Goal: Task Accomplishment & Management: Manage account settings

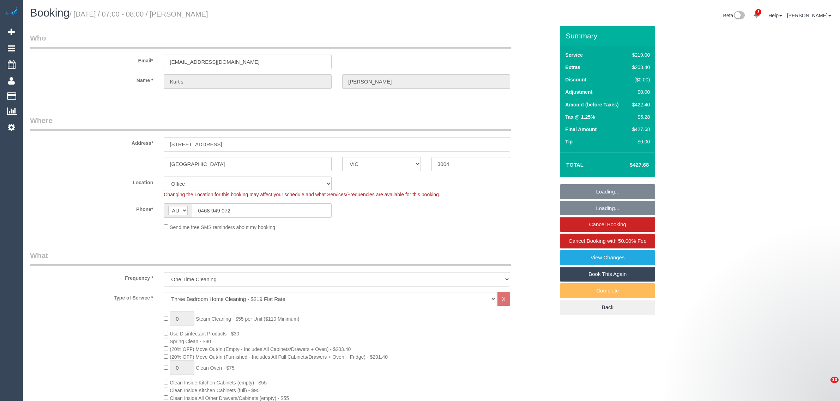
select select "VIC"
select select "number:28"
select select "number:14"
select select "number:18"
select select "number:24"
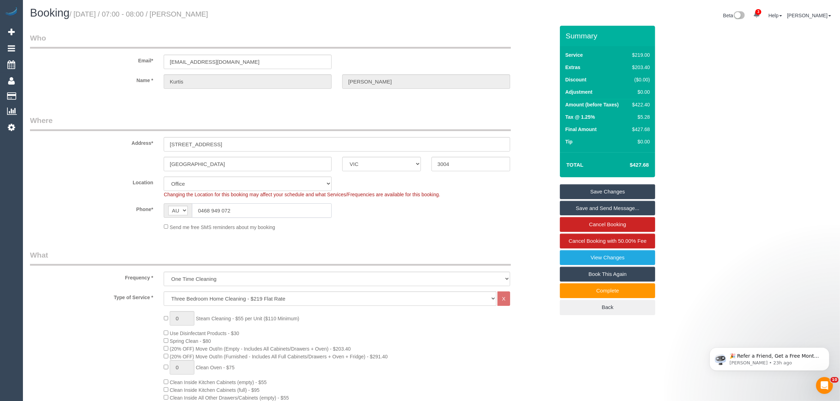
click at [272, 215] on input "0468 949 072" at bounding box center [262, 210] width 140 height 14
click at [273, 212] on input "0468 949 072" at bounding box center [262, 210] width 140 height 14
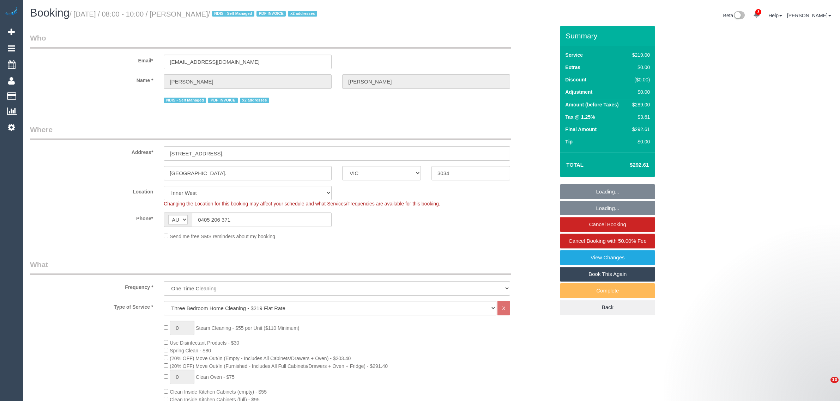
select select "VIC"
select select "number:27"
select select "number:14"
select select "number:19"
select select "number:36"
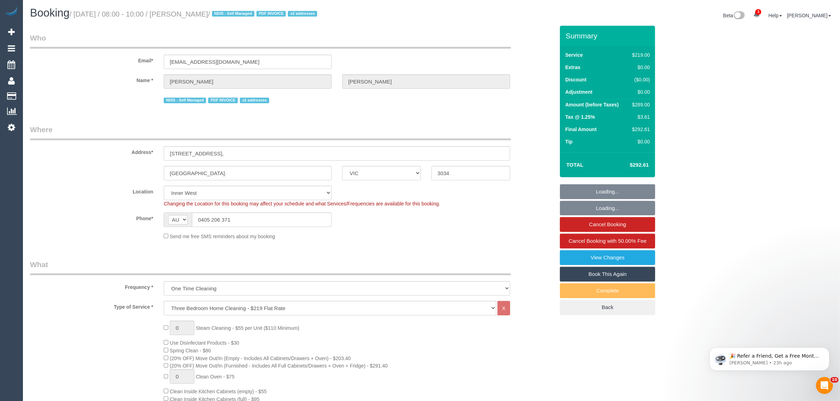
select select "spot1"
click at [273, 216] on input "0405 206 371" at bounding box center [262, 220] width 140 height 14
click at [272, 216] on input "0405 206 371" at bounding box center [262, 220] width 140 height 14
click at [328, 219] on input "0405 206 371" at bounding box center [262, 220] width 140 height 14
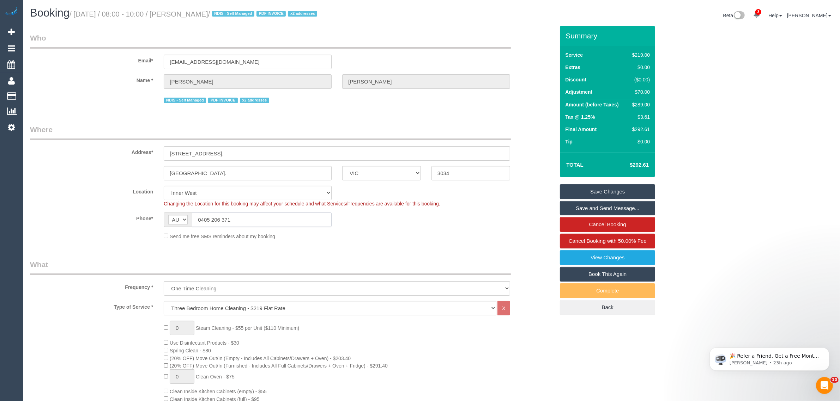
click at [320, 216] on input "0405 206 371" at bounding box center [262, 220] width 140 height 14
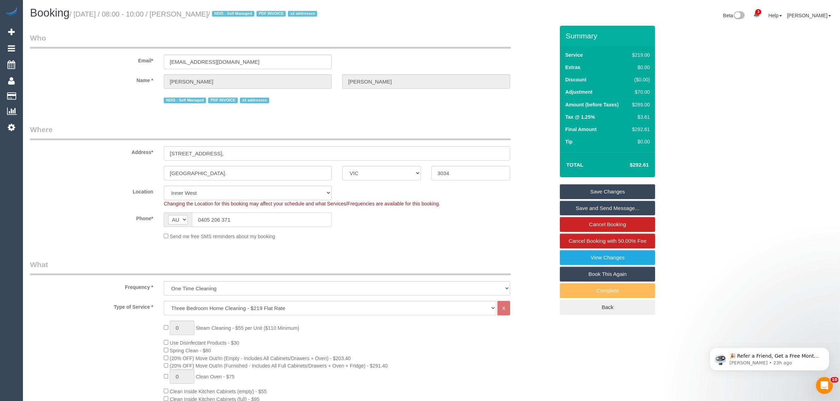
click at [320, 216] on input "0405 206 371" at bounding box center [262, 220] width 140 height 14
click at [399, 231] on sui-booking-location "Location Office City East (North) East (South) Inner East Inner North (East) In…" at bounding box center [292, 213] width 524 height 54
click at [485, 211] on sui-booking-location "Location Office City East (North) East (South) Inner East Inner North (East) In…" at bounding box center [292, 213] width 524 height 54
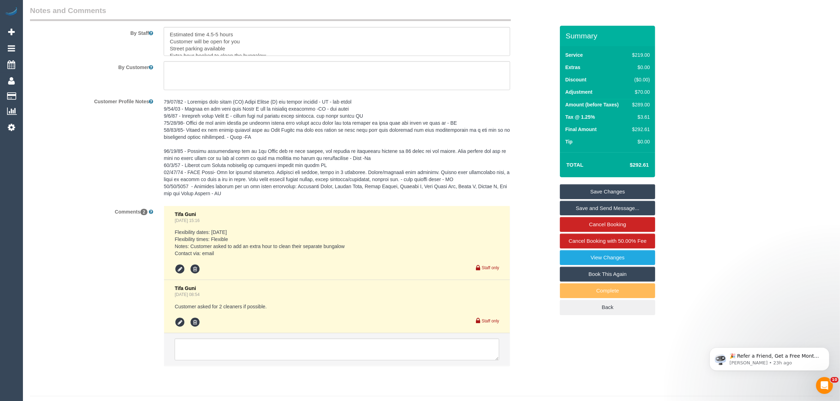
scroll to position [1164, 0]
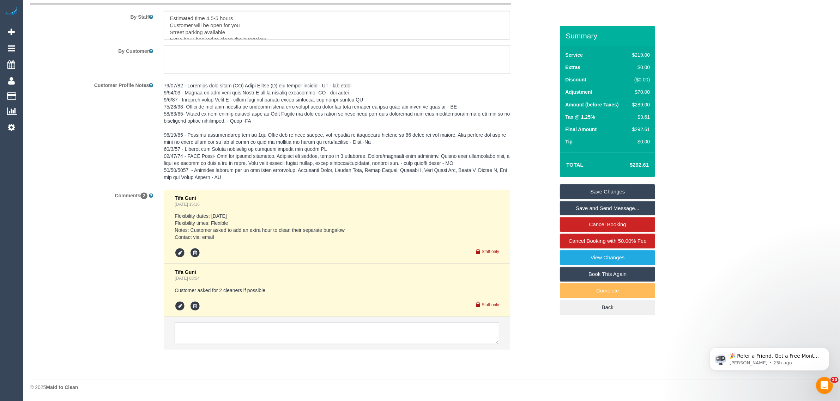
click at [420, 339] on textarea at bounding box center [337, 334] width 324 height 22
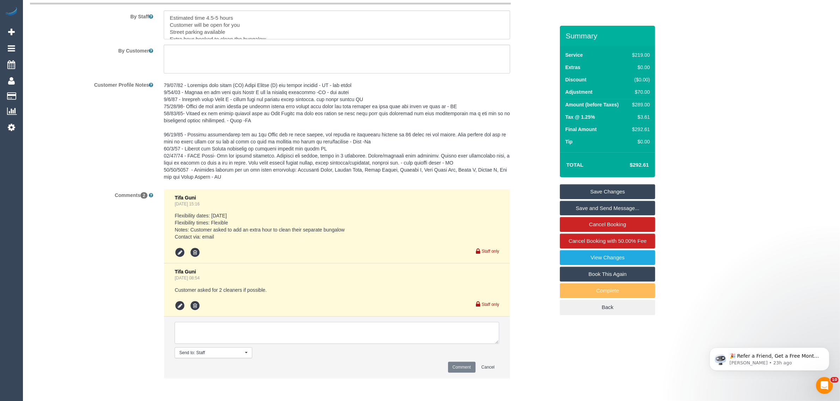
paste textarea "Cleaner(s) Unassigned: Reason Unassigned: Contact via: Which message sent: Addi…"
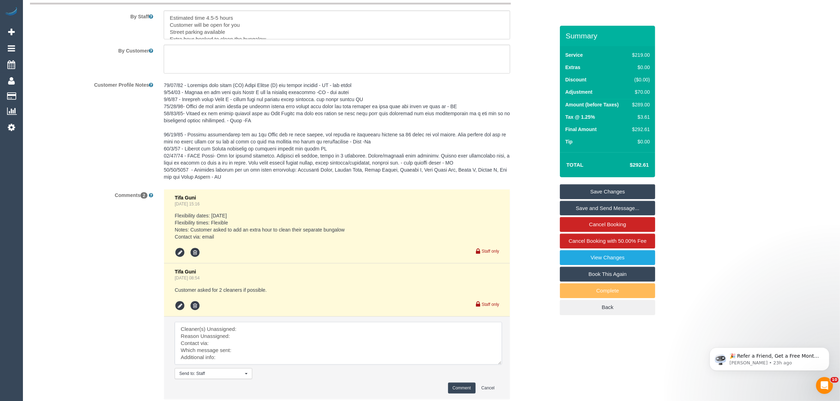
scroll to position [0, 0]
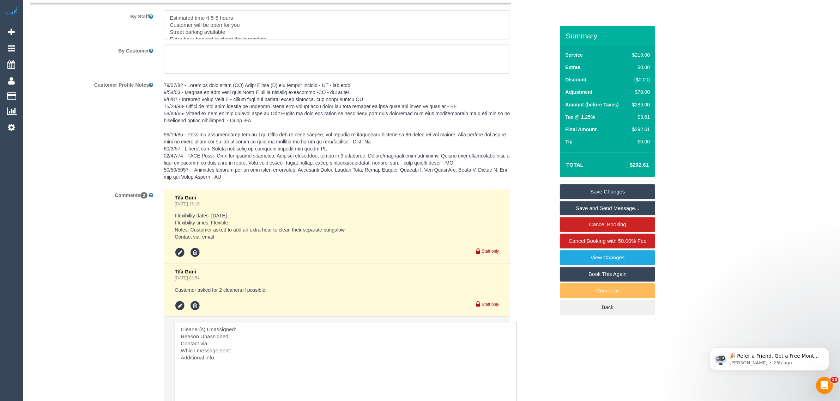
drag, startPoint x: 495, startPoint y: 341, endPoint x: 513, endPoint y: 402, distance: 63.6
click at [332, 339] on textarea at bounding box center [346, 363] width 342 height 83
click at [332, 325] on textarea at bounding box center [346, 363] width 342 height 83
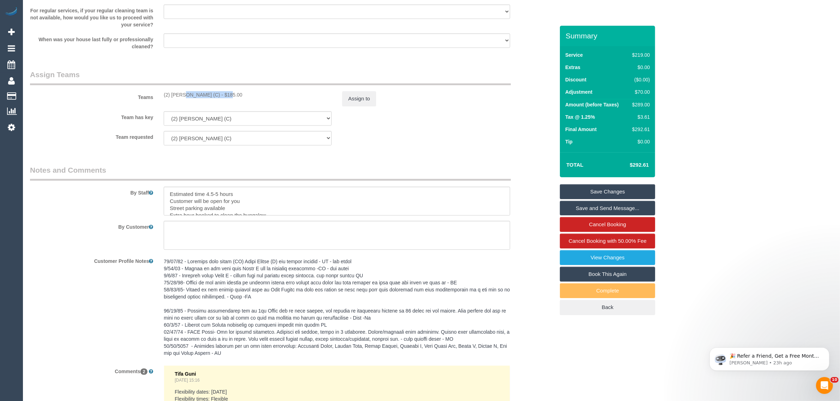
drag, startPoint x: 163, startPoint y: 94, endPoint x: 204, endPoint y: 88, distance: 41.7
click at [204, 88] on div "Teams (2) Karen Pinto (C) - $185.00 Assign to" at bounding box center [292, 87] width 535 height 37
copy div "(2) Karen Pinto (C"
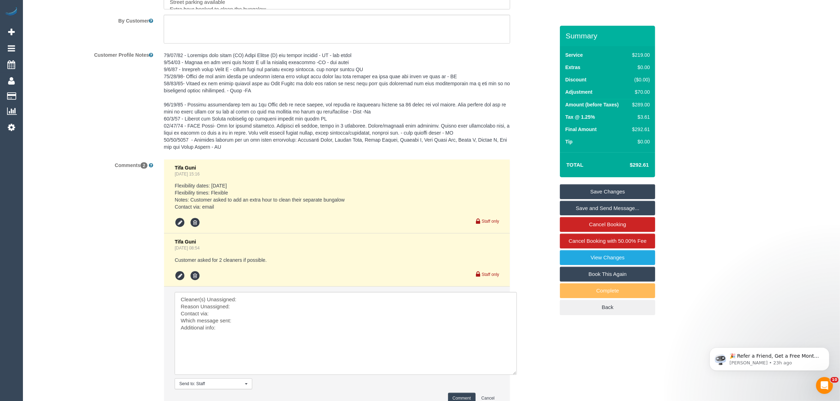
scroll to position [1254, 0]
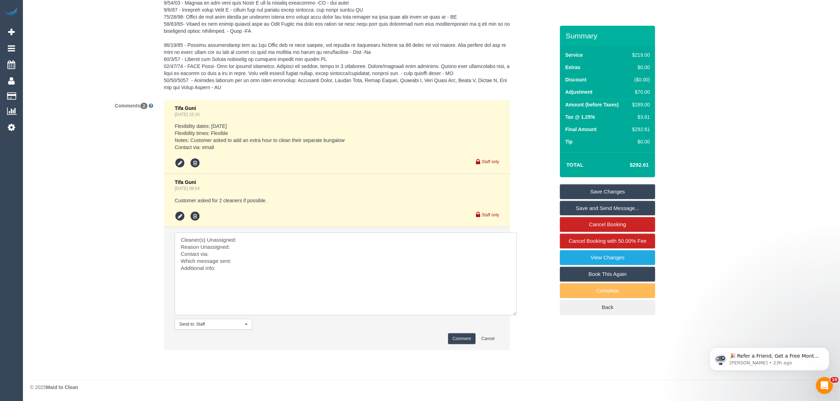
click at [246, 239] on textarea at bounding box center [346, 274] width 342 height 83
paste textarea "(2) Karen Pinto (C"
click at [237, 247] on textarea at bounding box center [346, 274] width 342 height 83
click at [223, 253] on textarea at bounding box center [346, 274] width 342 height 83
click at [281, 253] on textarea at bounding box center [346, 274] width 342 height 83
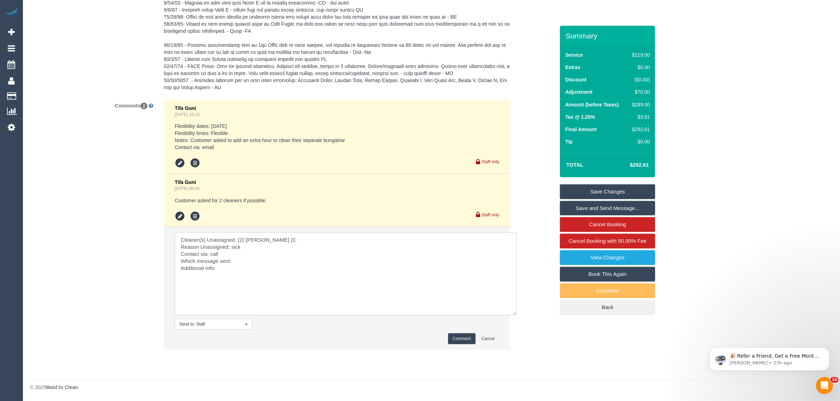
click at [272, 263] on textarea at bounding box center [346, 274] width 342 height 83
type textarea "Cleaner(s) Unassigned: (2) Karen Pinto (C Reason Unassigned: sick Contact via: …"
click at [462, 339] on button "Comment" at bounding box center [462, 339] width 28 height 11
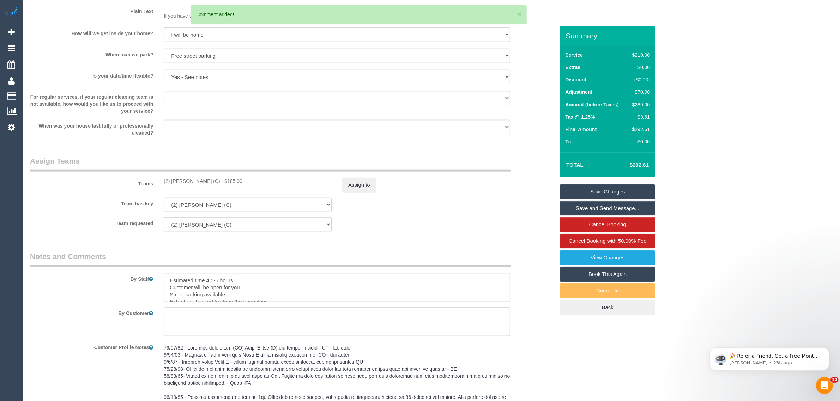
scroll to position [901, 0]
click at [366, 193] on sui-booking-teams "Teams (2) Karen Pinto (C) - $185.00 Assign to Team has key (2) Karen Pinto (C) …" at bounding box center [292, 194] width 524 height 76
click at [363, 187] on button "Assign to" at bounding box center [359, 184] width 34 height 15
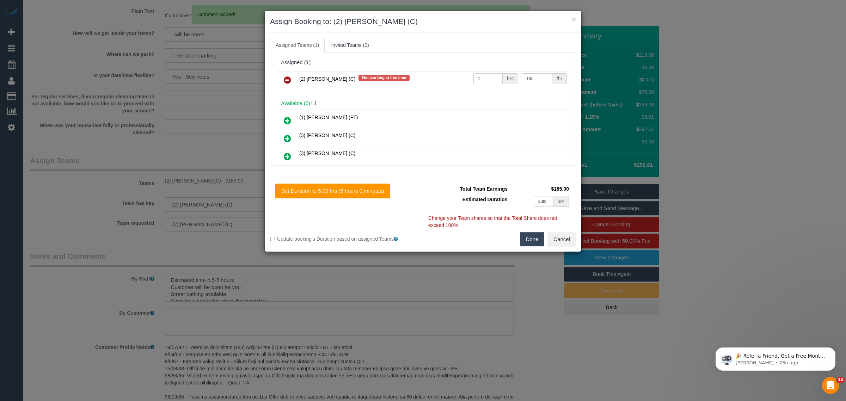
click at [290, 85] on link at bounding box center [287, 80] width 17 height 14
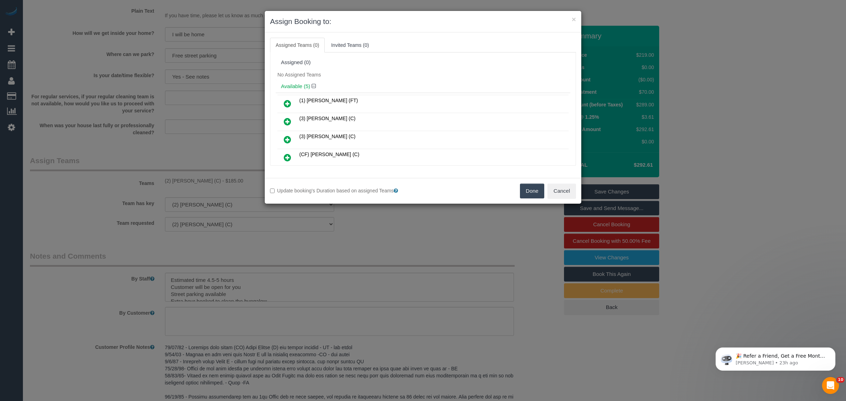
click at [532, 195] on button "Done" at bounding box center [532, 191] width 25 height 15
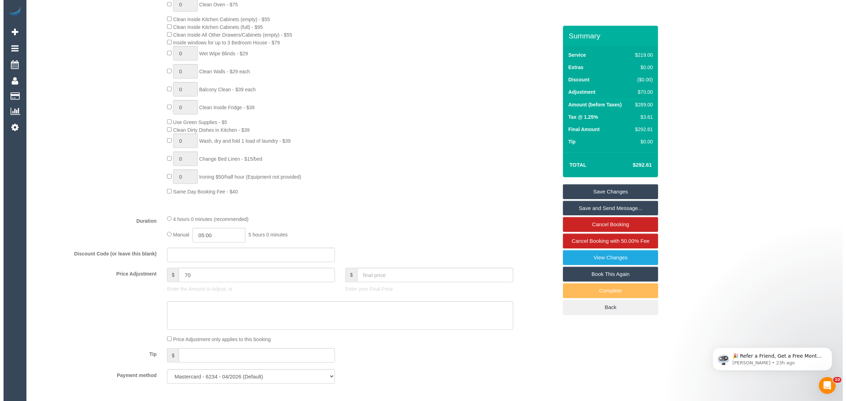
scroll to position [0, 0]
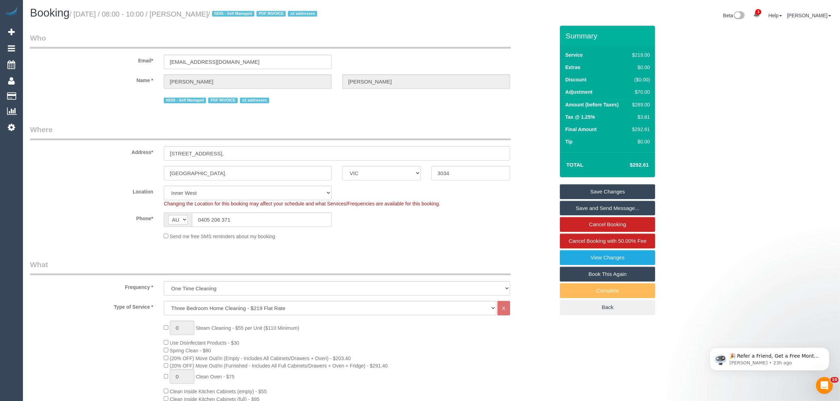
click at [588, 187] on link "Save Changes" at bounding box center [607, 191] width 95 height 15
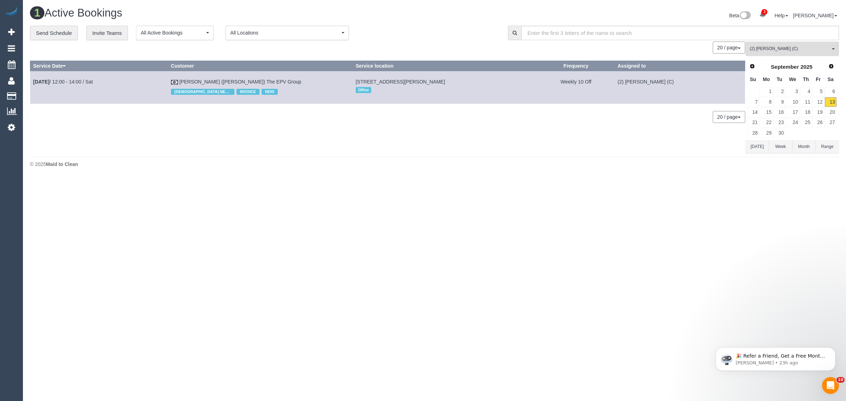
click at [759, 42] on button "(2) Karen Pinto (C) All Teams" at bounding box center [792, 49] width 93 height 14
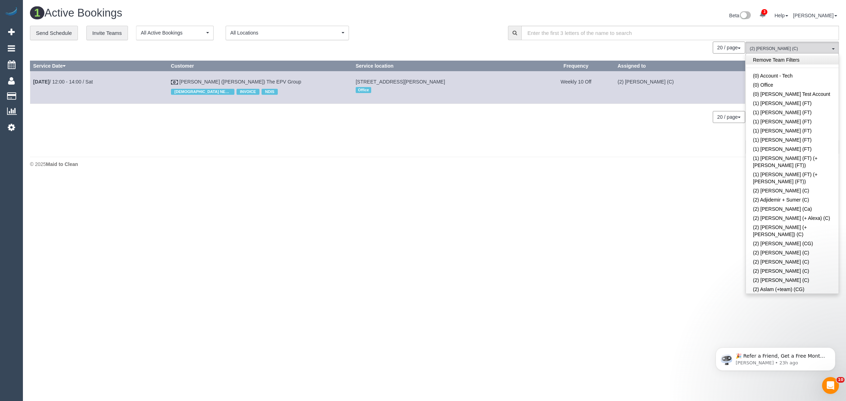
click at [793, 59] on link "Remove Team Filters" at bounding box center [792, 59] width 93 height 9
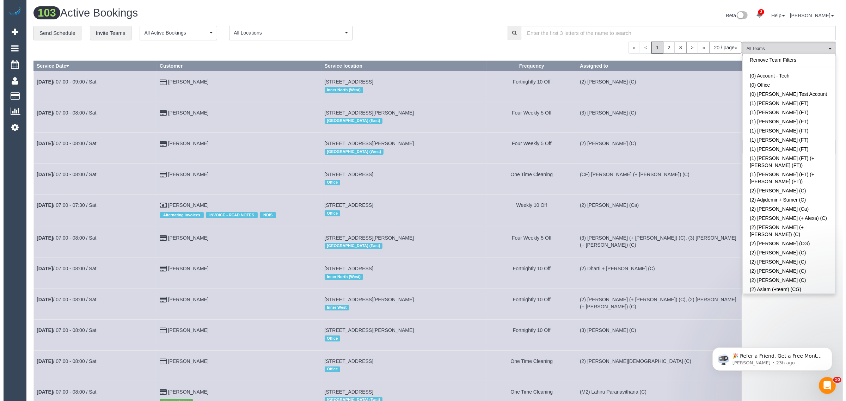
scroll to position [2135, 0]
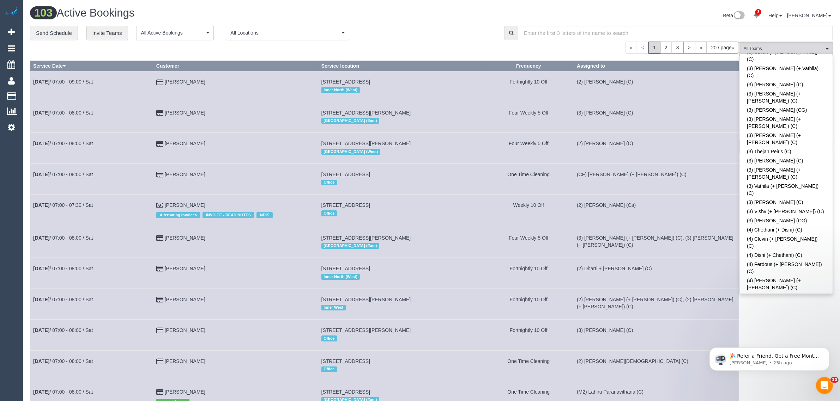
click at [470, 31] on div "**********" at bounding box center [262, 33] width 464 height 15
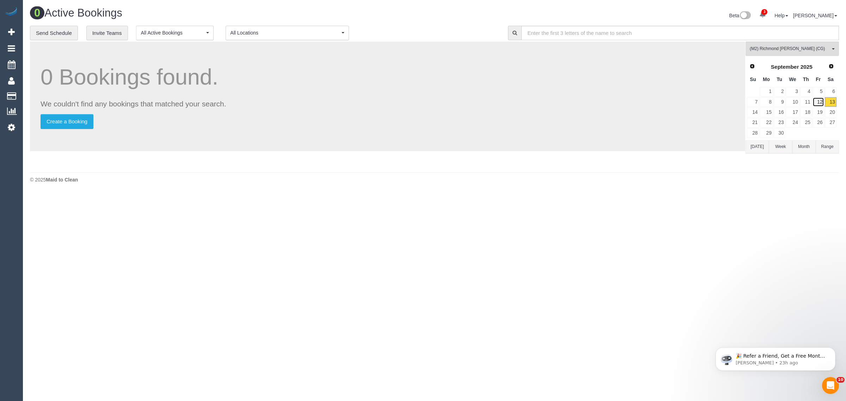
click at [817, 102] on link "12" at bounding box center [819, 102] width 12 height 10
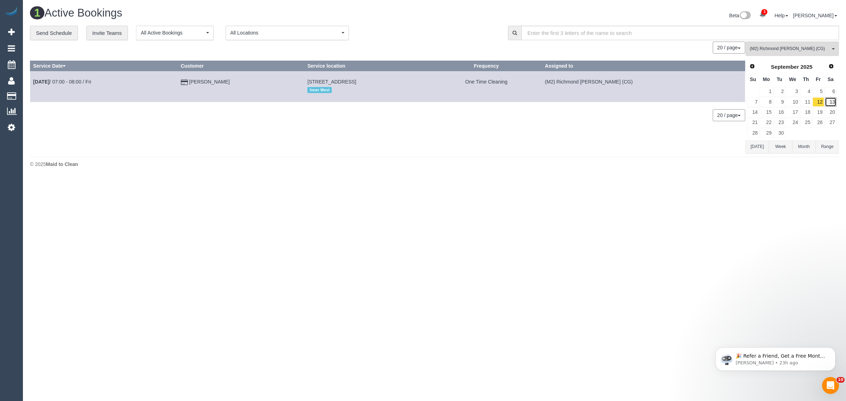
click at [832, 101] on link "13" at bounding box center [831, 102] width 12 height 10
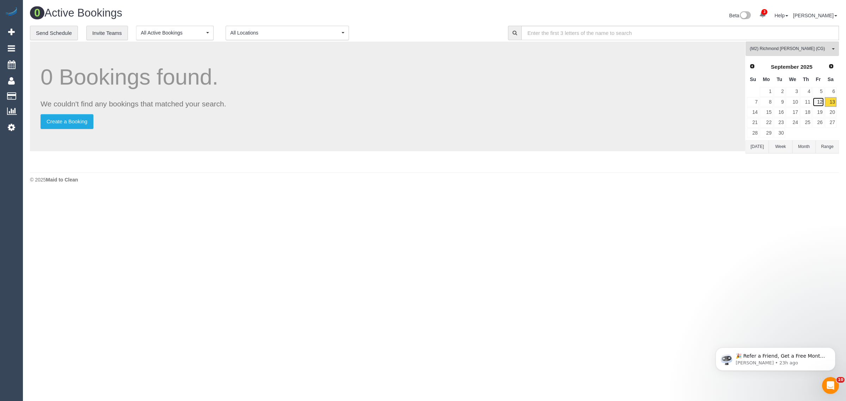
click at [816, 104] on link "12" at bounding box center [819, 102] width 12 height 10
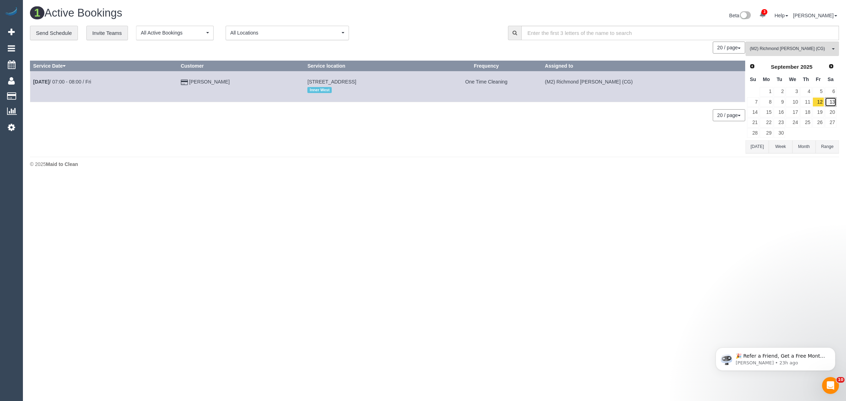
click at [832, 99] on link "13" at bounding box center [831, 102] width 12 height 10
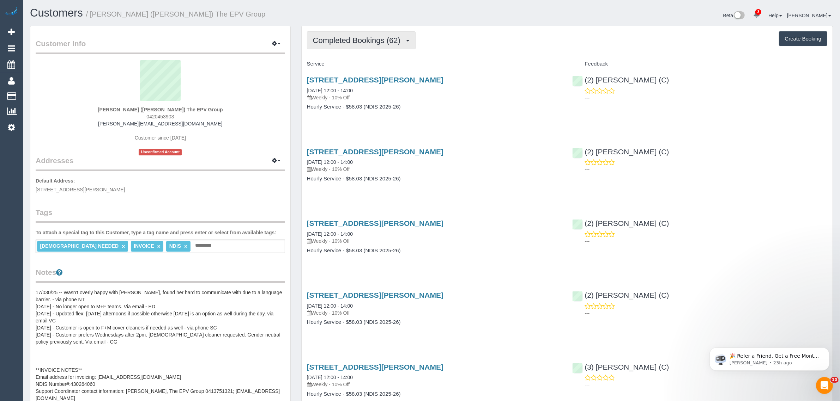
click at [377, 31] on button "Completed Bookings (62)" at bounding box center [361, 40] width 109 height 18
click at [362, 66] on link "Upcoming Bookings (11)" at bounding box center [345, 65] width 76 height 9
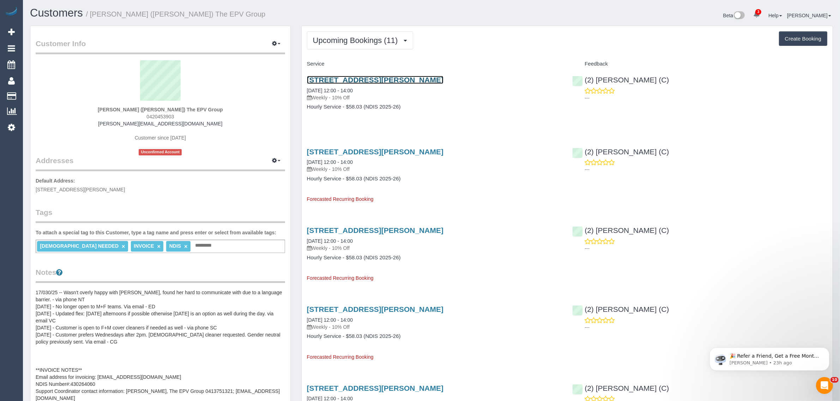
click at [382, 79] on link "[STREET_ADDRESS][PERSON_NAME]" at bounding box center [375, 80] width 136 height 8
click at [350, 42] on span "Upcoming Bookings (11)" at bounding box center [357, 40] width 89 height 9
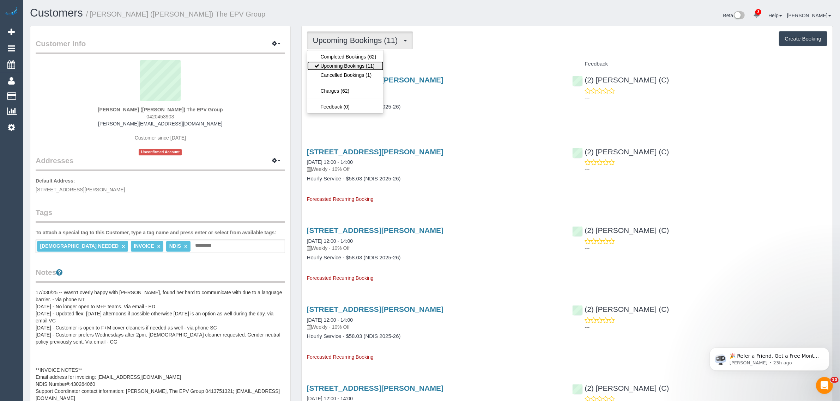
click at [343, 62] on link "Upcoming Bookings (11)" at bounding box center [345, 65] width 76 height 9
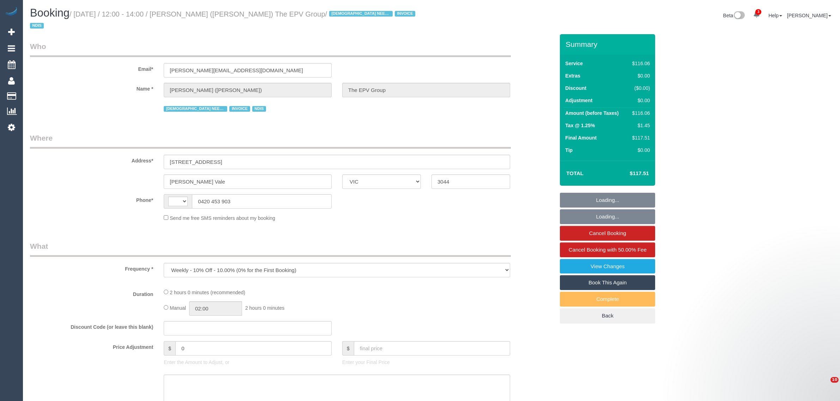
select select "VIC"
select select "string:AU"
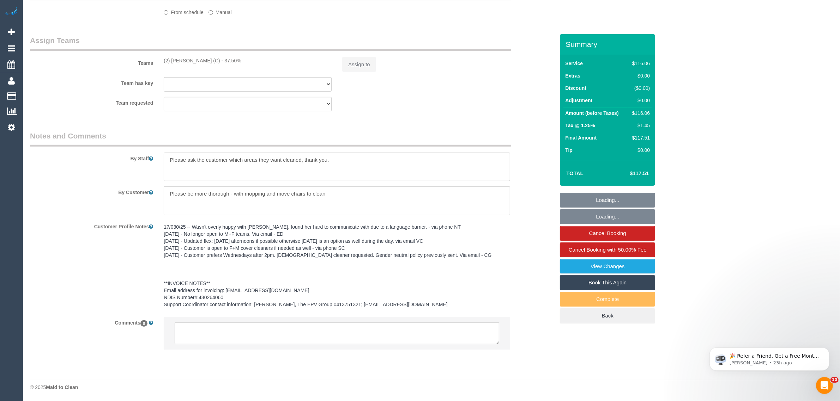
select select "object:626"
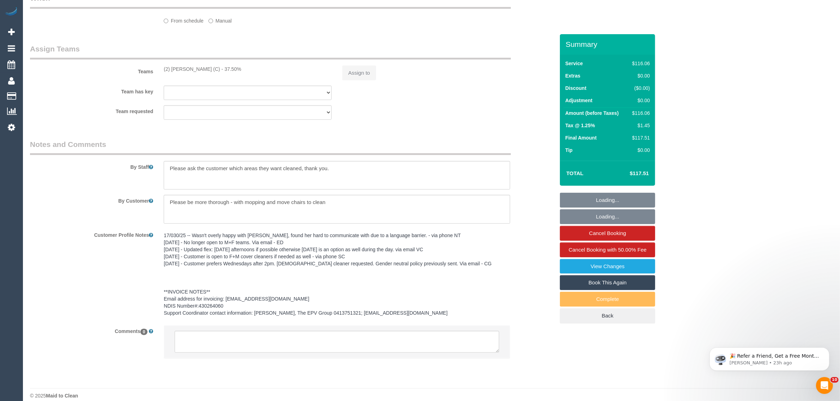
scroll to position [565, 0]
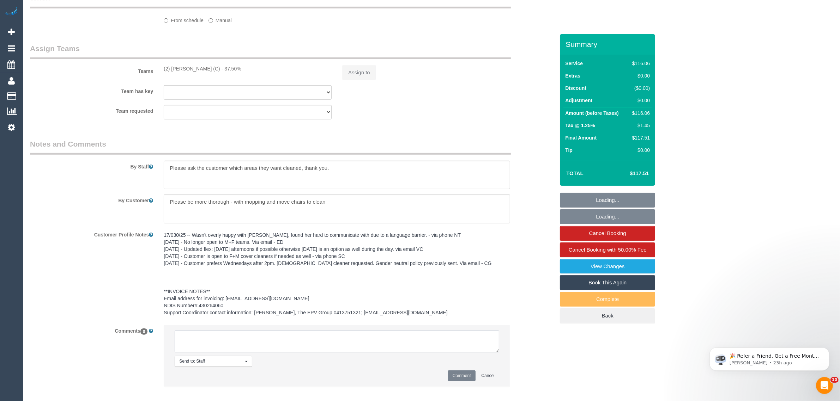
click at [442, 331] on textarea at bounding box center [337, 342] width 324 height 22
select select "number:28"
select select "number:14"
select select "number:18"
select select "number:25"
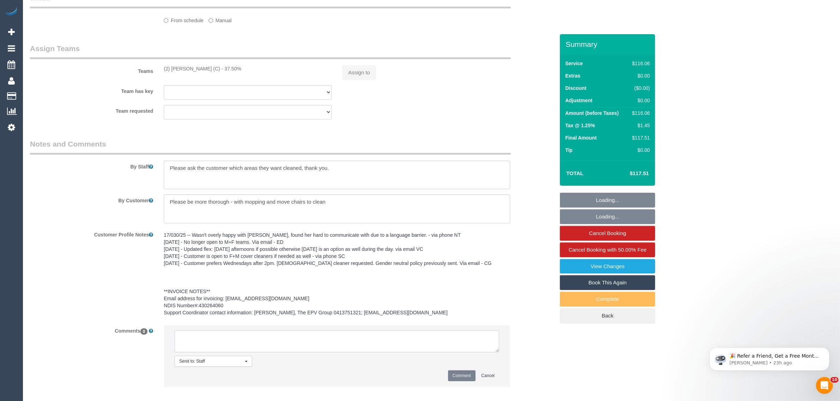
select select "number:35"
select select "number:12"
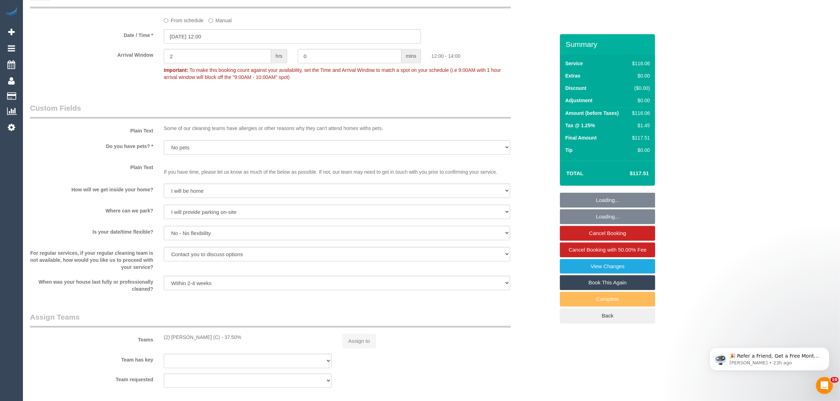
paste textarea "Cleaner(s) Unassigned: Reason Unassigned: Contact via: Which message sent: Addi…"
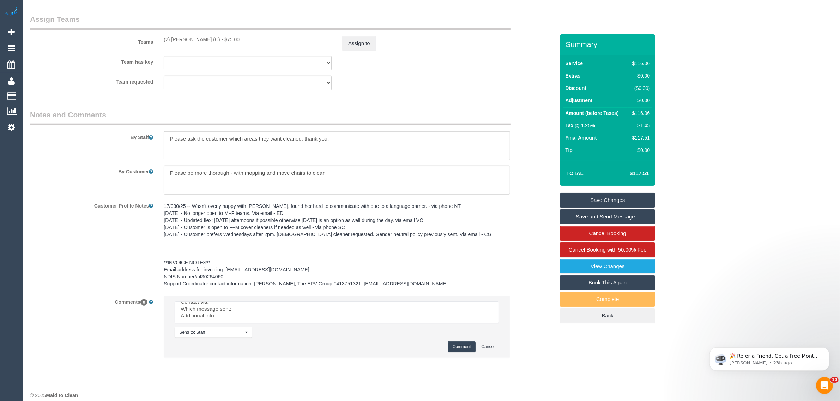
scroll to position [0, 0]
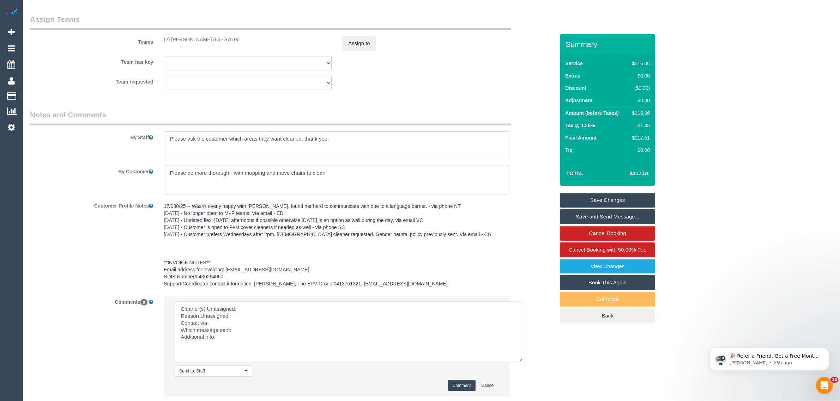
drag, startPoint x: 497, startPoint y: 313, endPoint x: 523, endPoint y: 359, distance: 52.7
click at [523, 359] on textarea at bounding box center [349, 332] width 348 height 61
drag, startPoint x: 164, startPoint y: 29, endPoint x: 207, endPoint y: 28, distance: 42.3
click at [207, 36] on div "(2) Karen Pinto (C) - $75.00" at bounding box center [248, 39] width 168 height 7
copy div "(2) [PERSON_NAME] (C)"
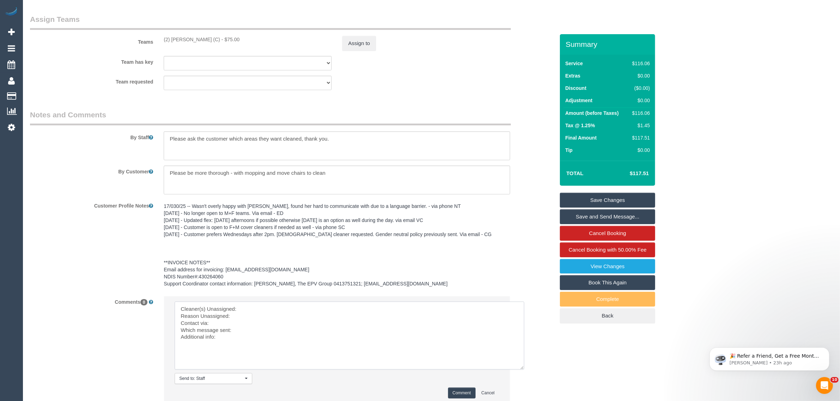
click at [259, 302] on textarea at bounding box center [349, 336] width 349 height 68
paste textarea "(2) Karen Pinto (C)"
click at [255, 306] on textarea at bounding box center [349, 336] width 349 height 68
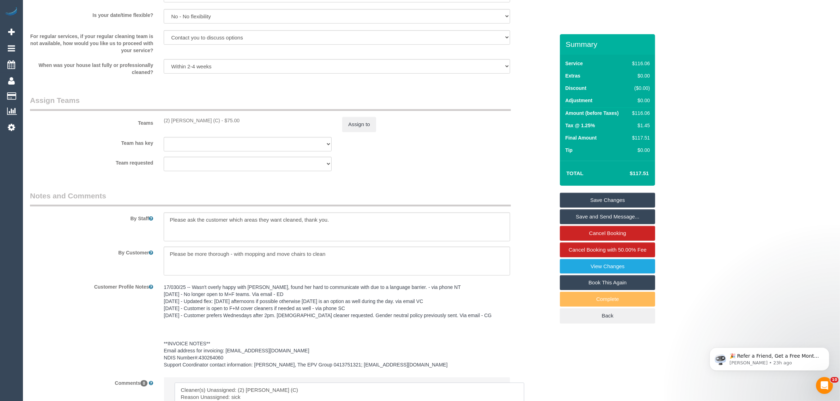
scroll to position [910, 0]
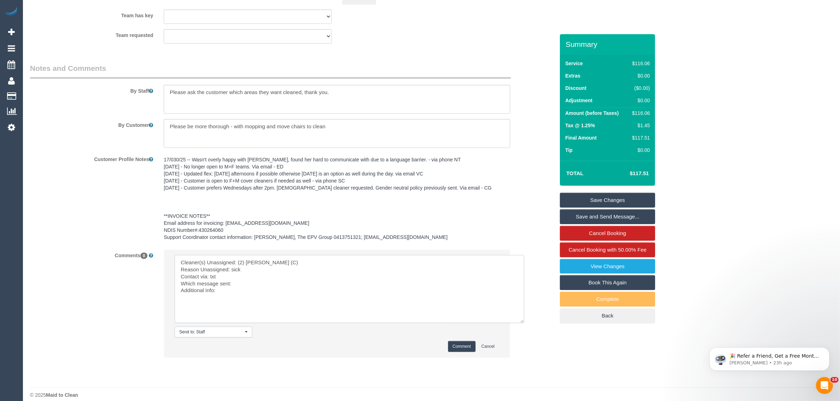
drag, startPoint x: 263, startPoint y: 265, endPoint x: 266, endPoint y: 272, distance: 7.6
click at [265, 272] on textarea at bounding box center [349, 289] width 349 height 68
click at [266, 272] on textarea at bounding box center [349, 289] width 349 height 68
type textarea "Cleaner(s) Unassigned: (2) Karen Pinto (C) Reason Unassigned: sick Contact via:…"
click at [453, 341] on button "Comment" at bounding box center [462, 346] width 28 height 11
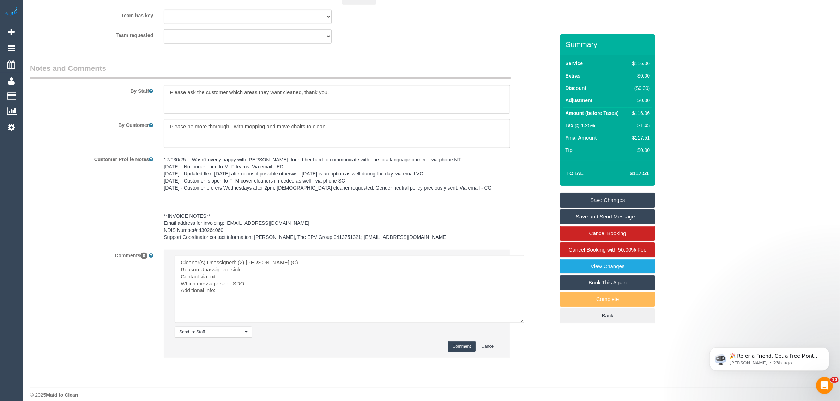
scroll to position [557, 0]
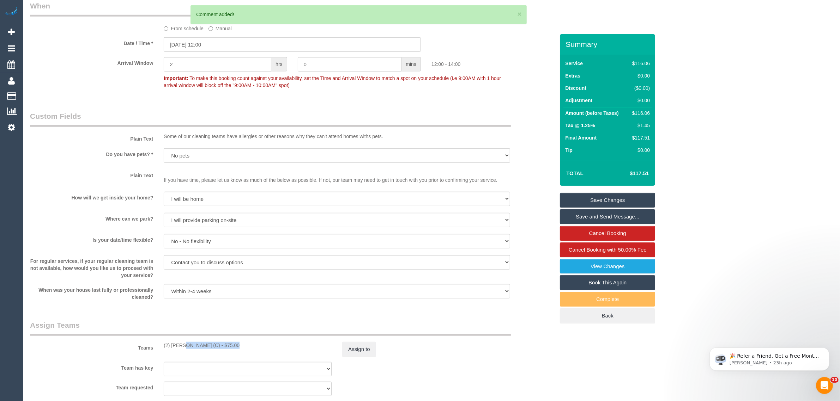
drag, startPoint x: 194, startPoint y: 335, endPoint x: 255, endPoint y: 335, distance: 60.3
click at [210, 342] on div "(2) Karen Pinto (C) - $75.00" at bounding box center [247, 345] width 178 height 7
click at [359, 342] on button "Assign to" at bounding box center [359, 349] width 34 height 15
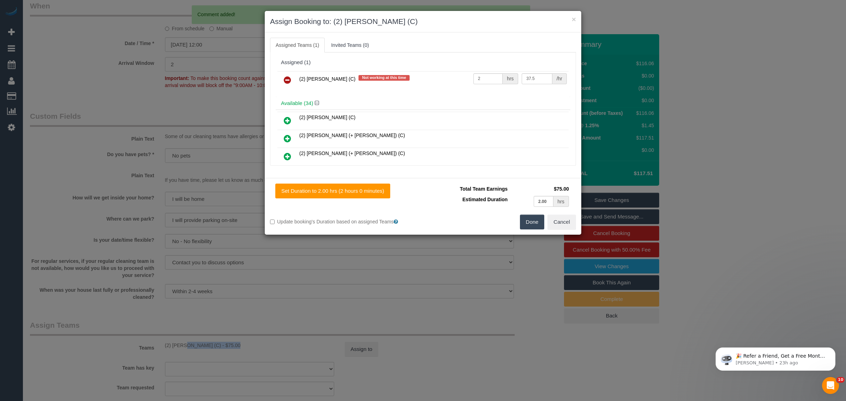
click at [287, 78] on icon at bounding box center [287, 80] width 7 height 8
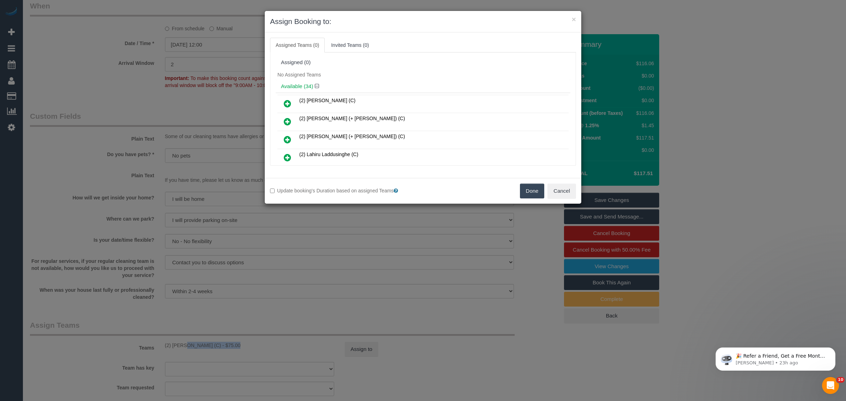
click at [524, 188] on button "Done" at bounding box center [532, 191] width 25 height 15
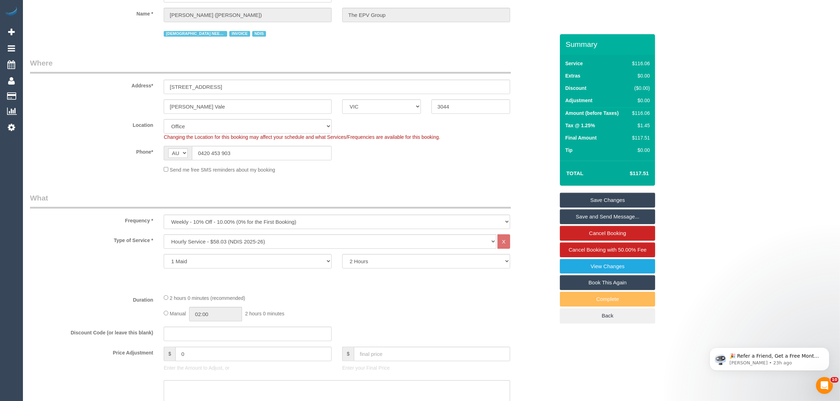
scroll to position [0, 0]
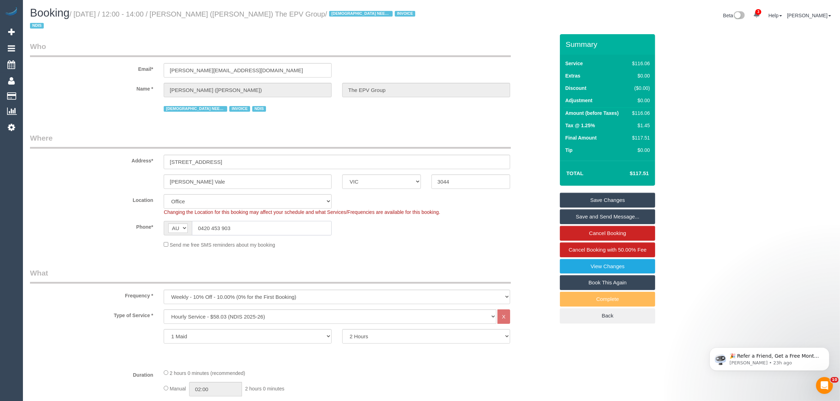
click at [311, 221] on input "0420 453 903" at bounding box center [262, 228] width 140 height 14
click at [418, 240] on fieldset "Where Address* 1/9 Bristol Road Pascoe Vale ACT NSW NT QLD SA TAS VIC WA 3044 L…" at bounding box center [292, 193] width 524 height 121
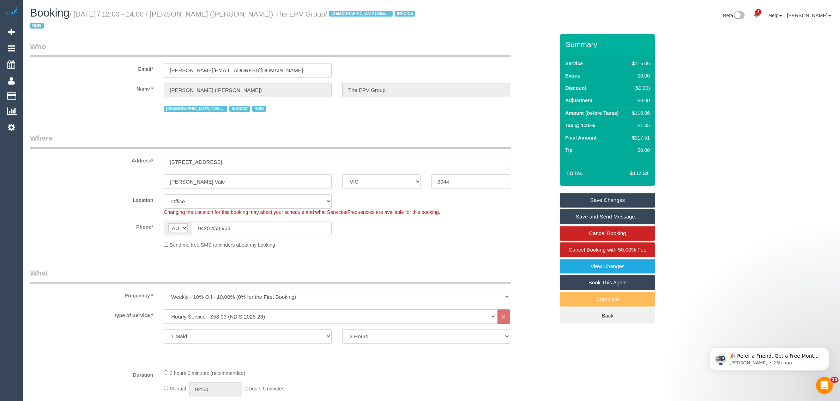
click at [211, 15] on small "/ September 13, 2025 / 12:00 - 14:00 / Caterina Mete (Cathy) The EPV Group / FE…" at bounding box center [223, 20] width 387 height 20
click at [206, 13] on small "/ September 13, 2025 / 12:00 - 14:00 / Caterina Mete (Cathy) The EPV Group / FE…" at bounding box center [223, 20] width 387 height 20
copy small "Caterina"
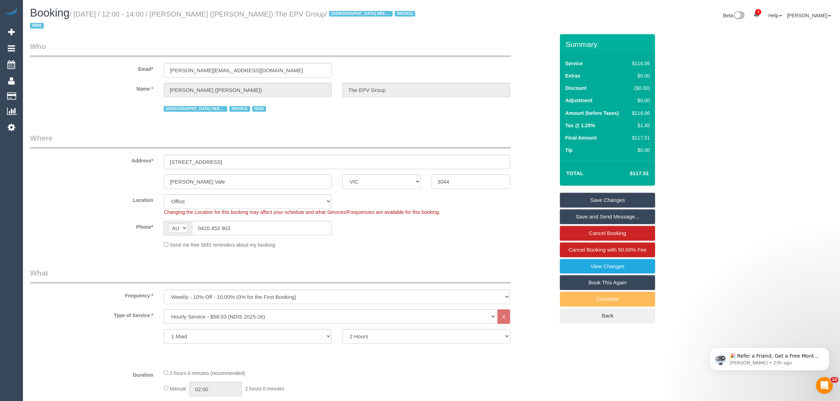
click at [446, 41] on legend "Who" at bounding box center [270, 49] width 481 height 16
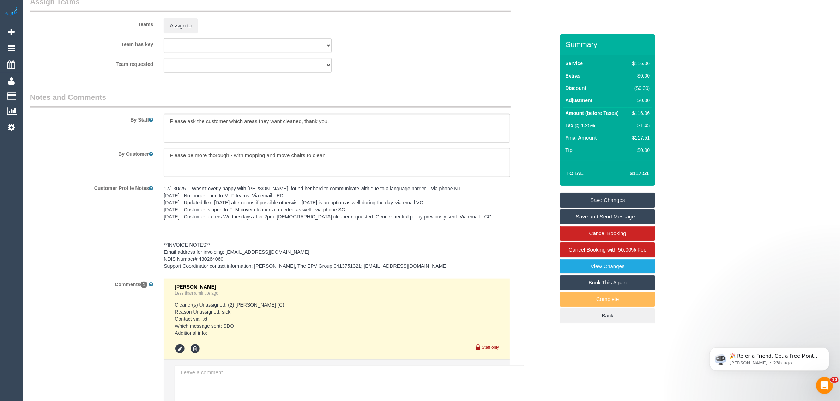
scroll to position [882, 0]
click at [584, 193] on link "Save Changes" at bounding box center [607, 200] width 95 height 15
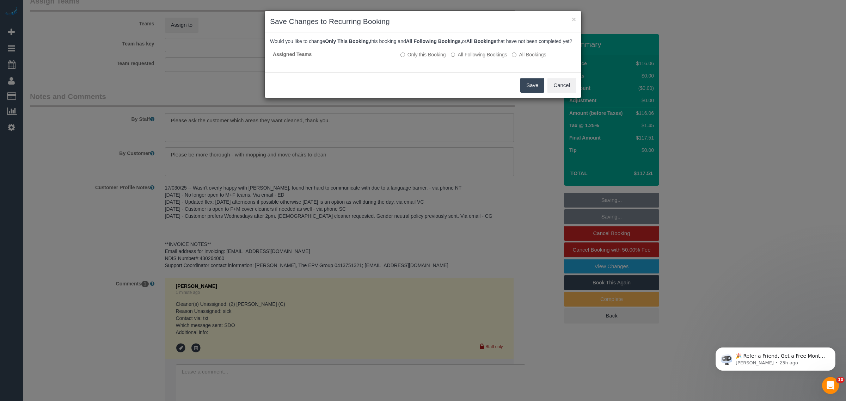
click at [532, 90] on button "Save" at bounding box center [533, 85] width 24 height 15
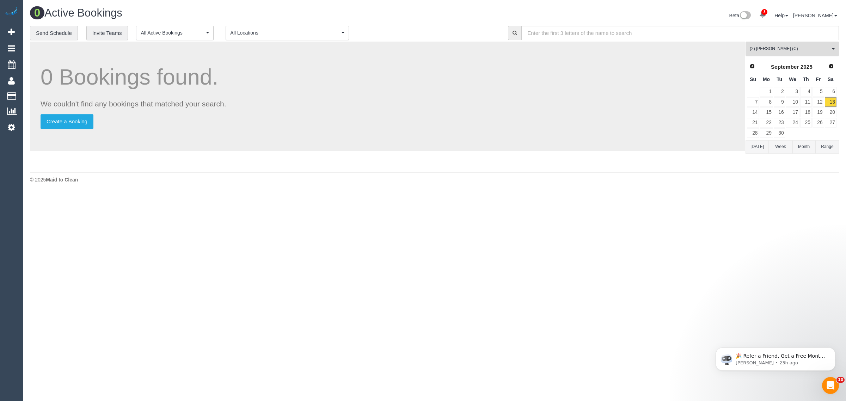
drag, startPoint x: 772, startPoint y: 48, endPoint x: 774, endPoint y: 57, distance: 9.2
click at [773, 48] on span "(2) Karen Pinto (C)" at bounding box center [790, 49] width 80 height 6
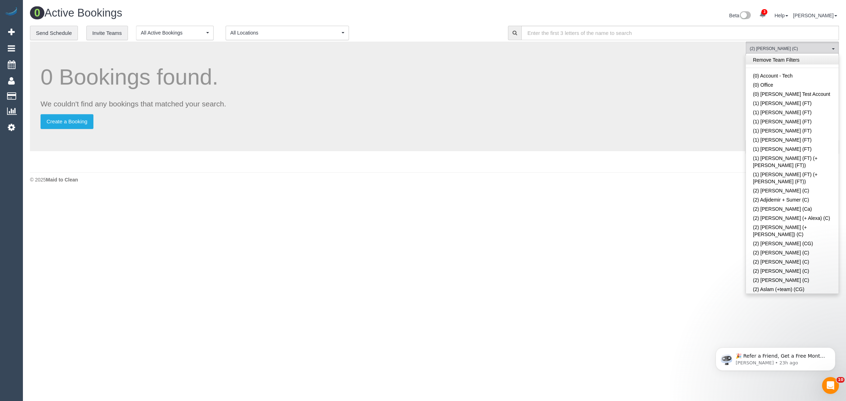
click at [793, 61] on link "Remove Team Filters" at bounding box center [792, 59] width 93 height 9
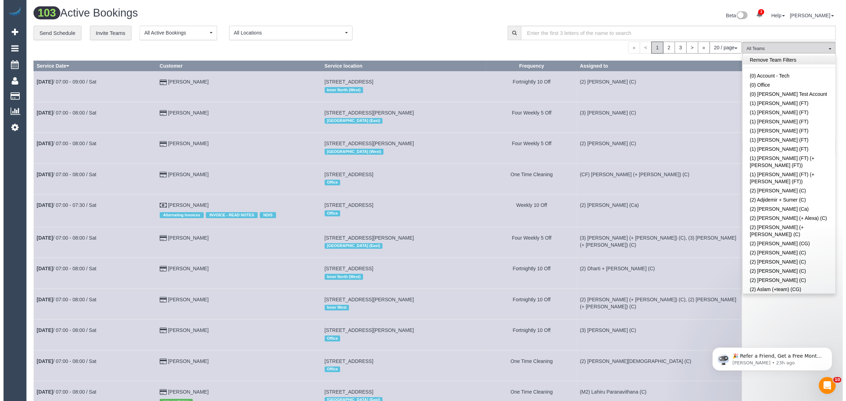
scroll to position [2214, 0]
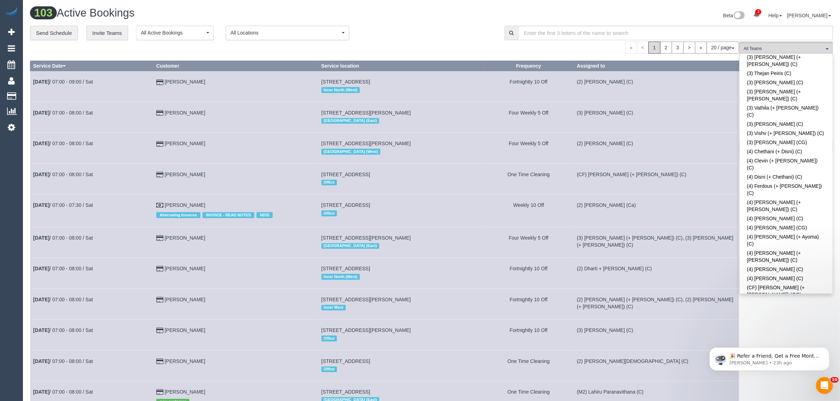
click at [451, 50] on div "« < 1 2 3 > » 20 / page 10 / page 20 / page 30 / page 40 / page 50 / page 100 /…" at bounding box center [384, 48] width 709 height 12
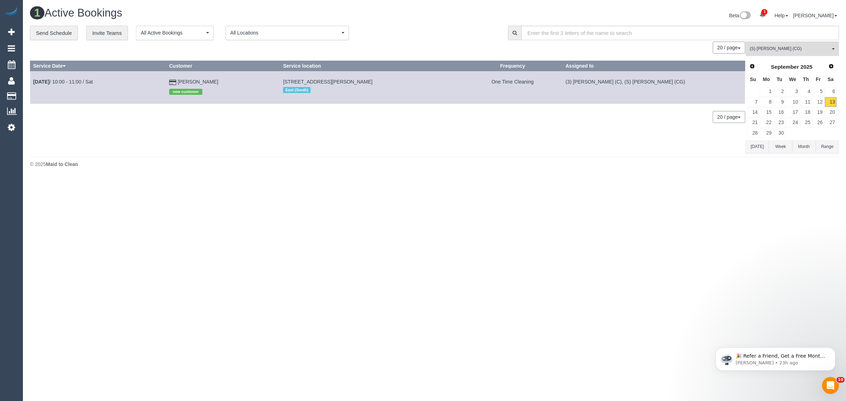
click at [565, 193] on body "3 Beta Your Notifications You have 0 alerts × You have 3 to charge for 12/09/20…" at bounding box center [423, 200] width 846 height 401
drag, startPoint x: 227, startPoint y: 82, endPoint x: 34, endPoint y: 86, distance: 193.3
click at [34, 86] on tr "Sep 13th / 10:00 - 11:00 / Sat Calvin Nguy new customer 36 Prospect Street, 130…" at bounding box center [387, 87] width 715 height 32
copy tr "Sep 13th / 10:00 - 11:00 / Sat Calvin Nguy"
drag, startPoint x: 659, startPoint y: 84, endPoint x: 562, endPoint y: 84, distance: 97.0
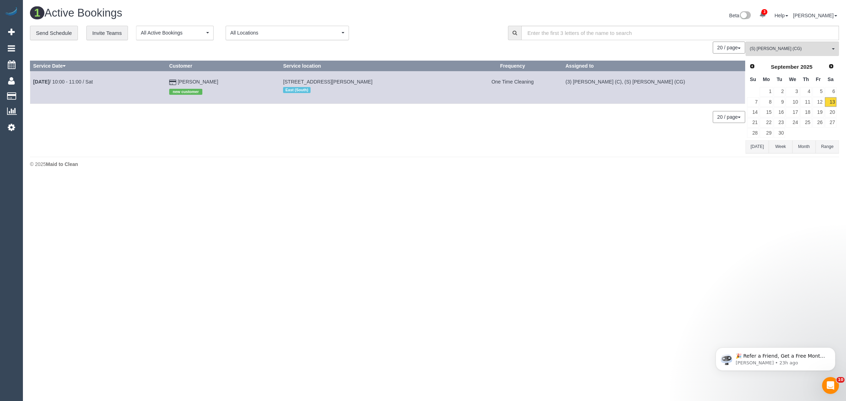
click at [563, 84] on td "(3) Danyal Ali (C), (S) Mark Yenimireddy (CG)" at bounding box center [654, 87] width 183 height 32
copy td "(3) Danyal Ali (C), (S) Mark Yenimireddy (CG)"
click at [428, 174] on div "1 Active Bookings Beta 3 Your Notifications You have 0 alerts × You have 3 to c…" at bounding box center [434, 89] width 823 height 178
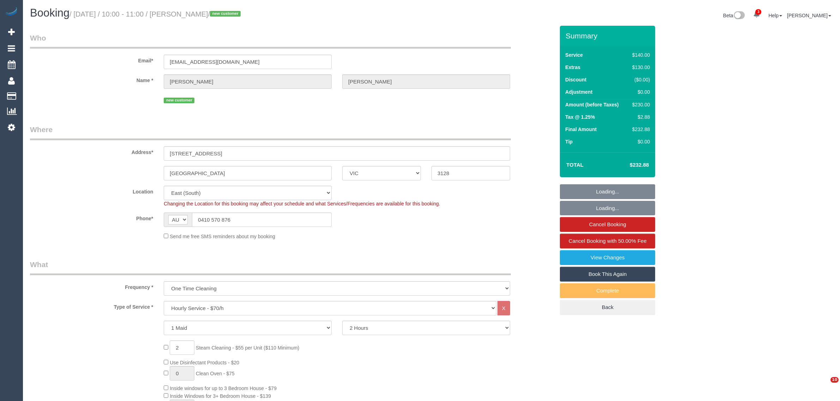
select select "VIC"
select select "number:28"
select select "number:14"
select select "number:20"
select select "number:24"
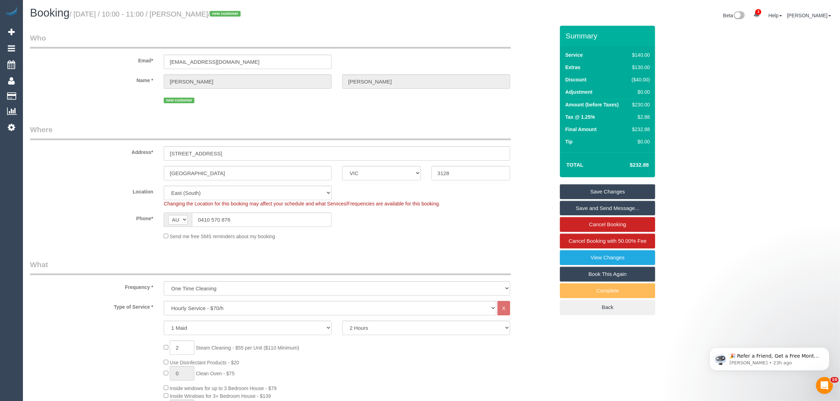
click at [408, 101] on div "new customer" at bounding box center [337, 99] width 346 height 11
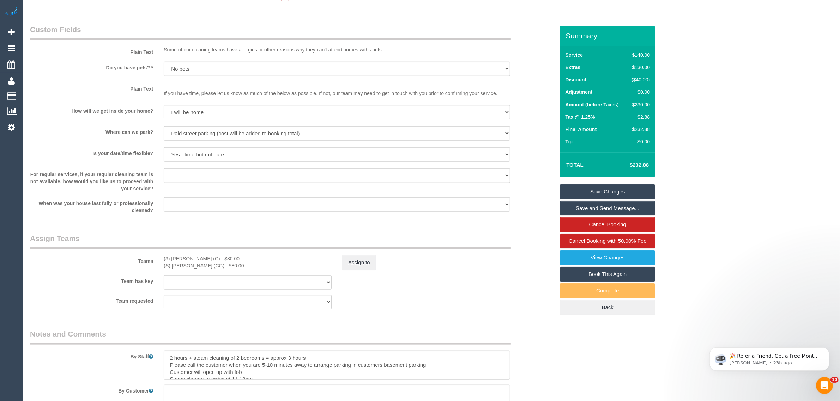
scroll to position [1058, 0]
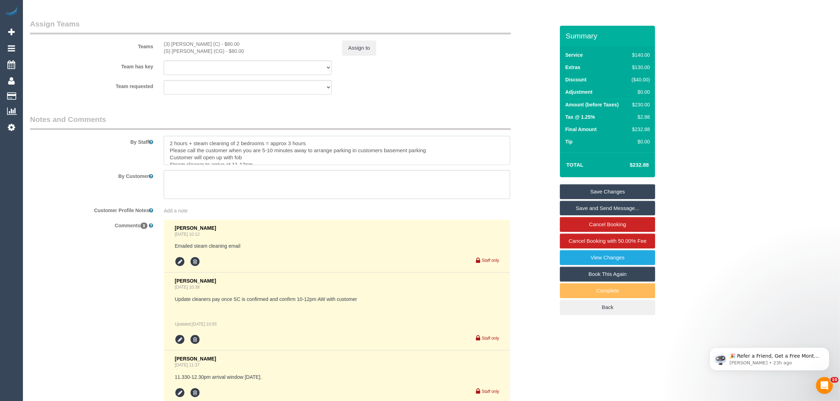
drag, startPoint x: 315, startPoint y: 141, endPoint x: 168, endPoint y: 139, distance: 146.7
click at [168, 139] on textarea at bounding box center [337, 150] width 346 height 29
drag, startPoint x: 265, startPoint y: 146, endPoint x: 168, endPoint y: 146, distance: 97.7
click at [168, 146] on textarea at bounding box center [337, 150] width 346 height 29
